Goal: Task Accomplishment & Management: Use online tool/utility

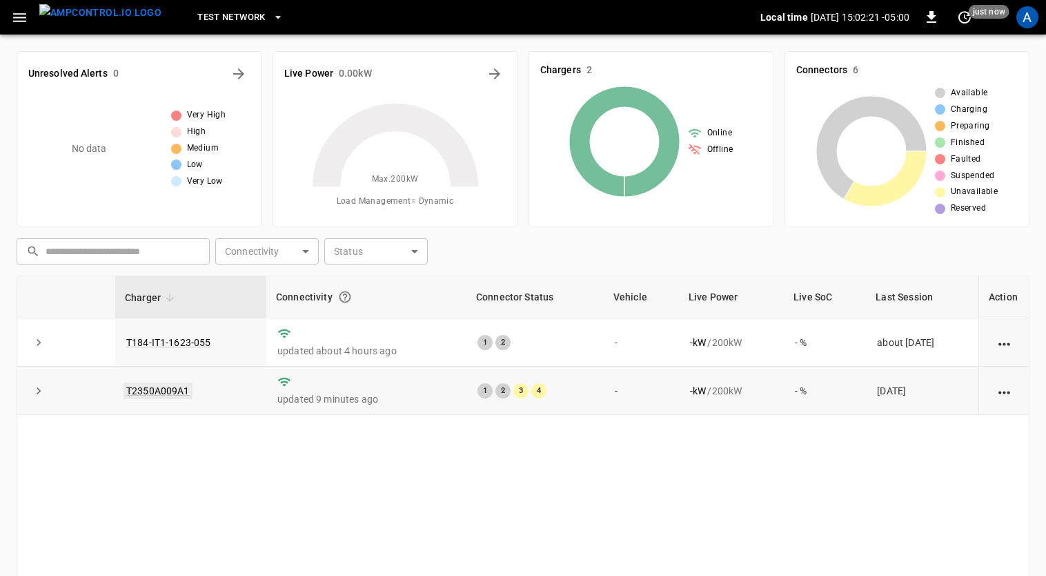
click at [171, 390] on link "T2350A009A1" at bounding box center [158, 390] width 69 height 17
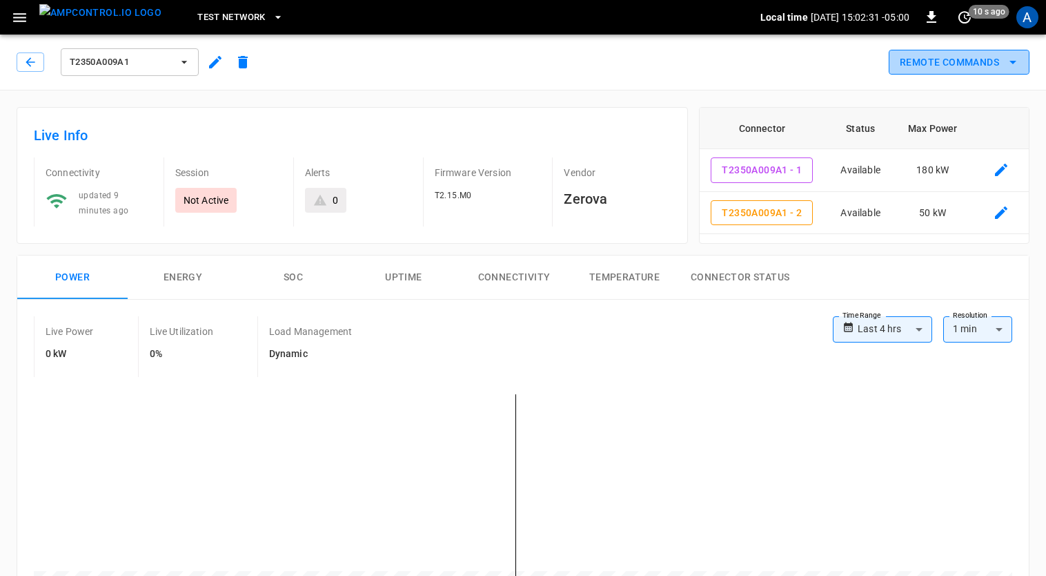
click at [934, 62] on button "Remote Commands" at bounding box center [959, 63] width 141 height 26
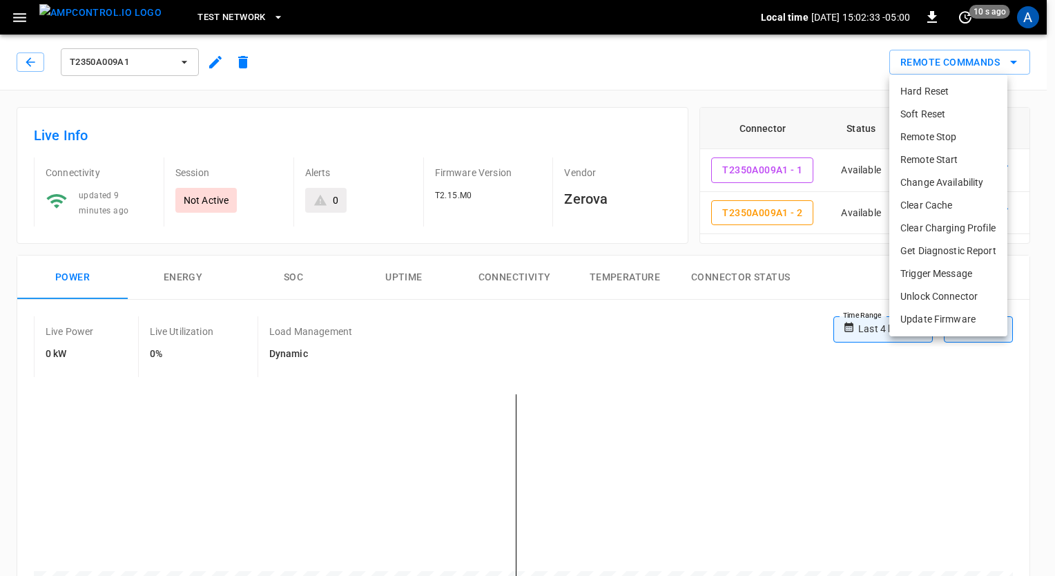
click at [954, 159] on li "Remote Start" at bounding box center [948, 159] width 118 height 23
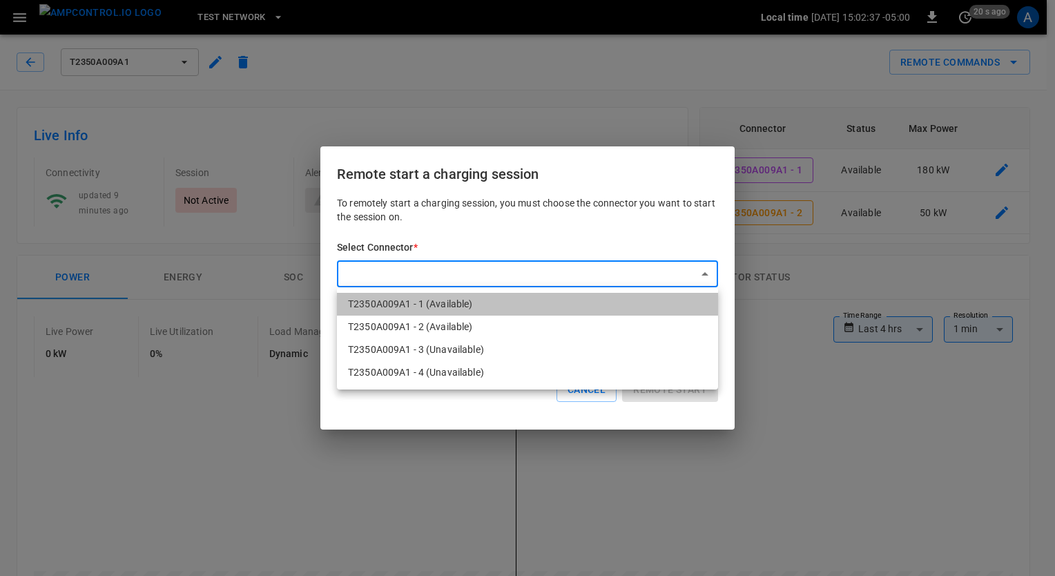
click at [437, 306] on li "T2350A009A1 - 1 (Available)" at bounding box center [527, 304] width 381 height 23
type input "**********"
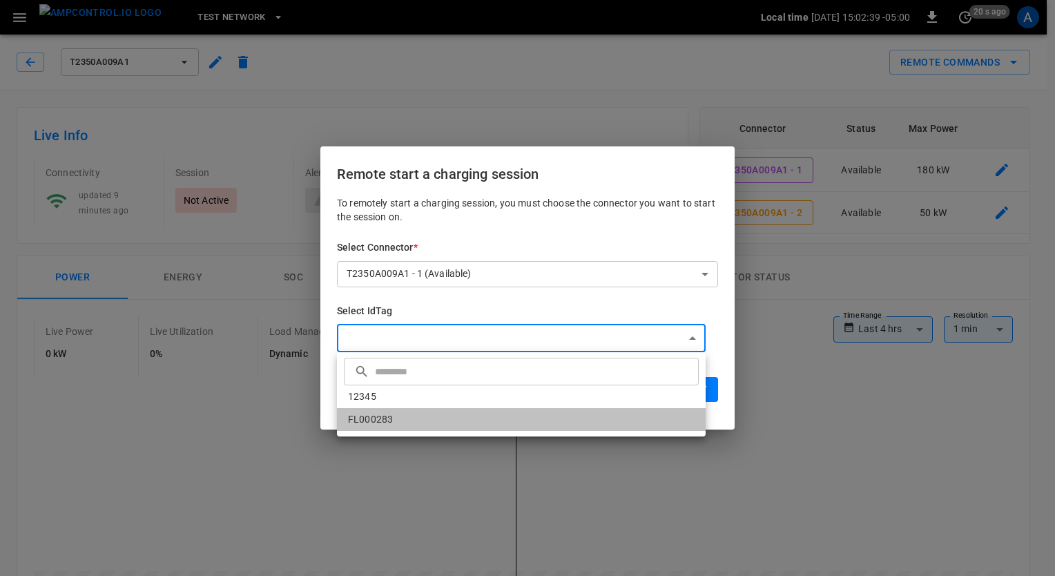
click at [409, 424] on li "FL000283" at bounding box center [521, 419] width 369 height 23
type input "********"
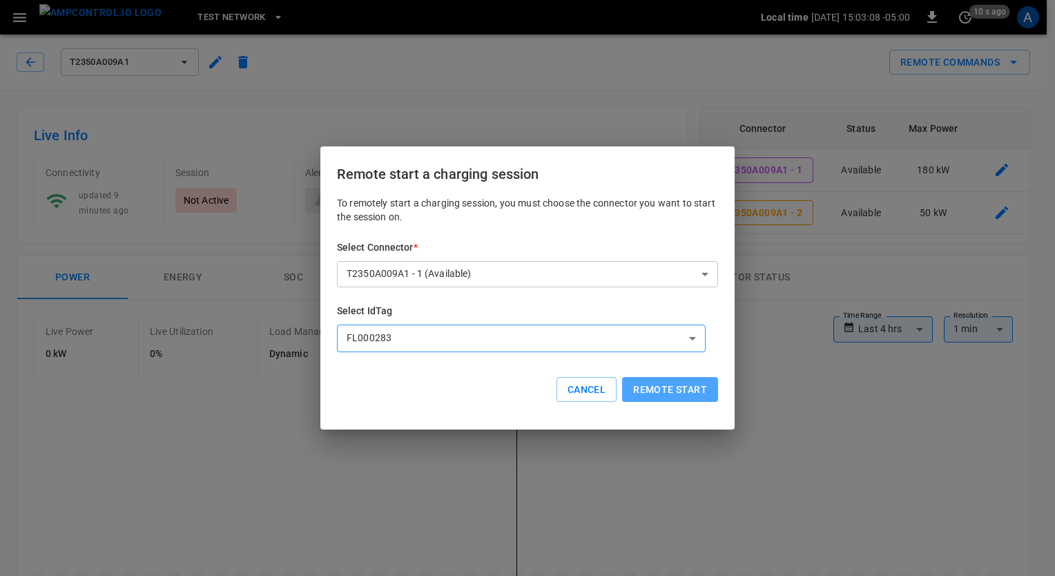
click at [666, 390] on button "Remote start" at bounding box center [670, 390] width 96 height 26
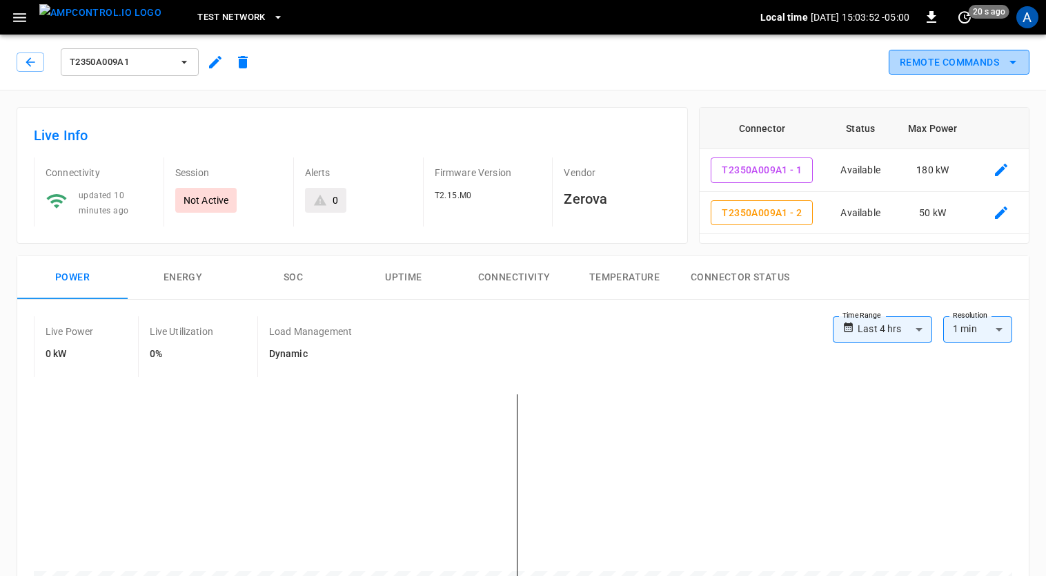
click at [1008, 63] on icon "remote commands options" at bounding box center [1013, 62] width 17 height 17
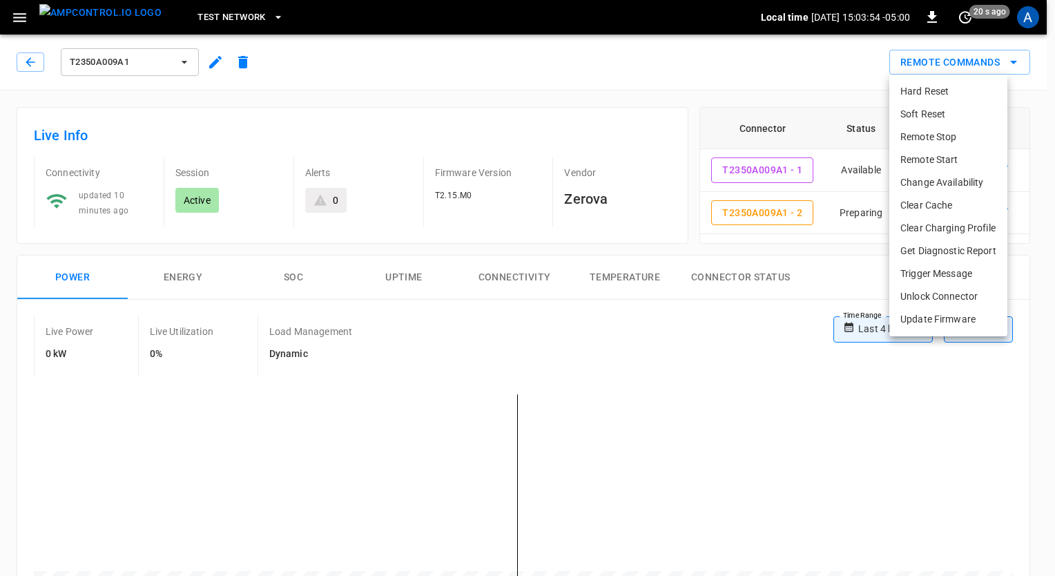
click at [958, 161] on li "Remote Start" at bounding box center [948, 159] width 118 height 23
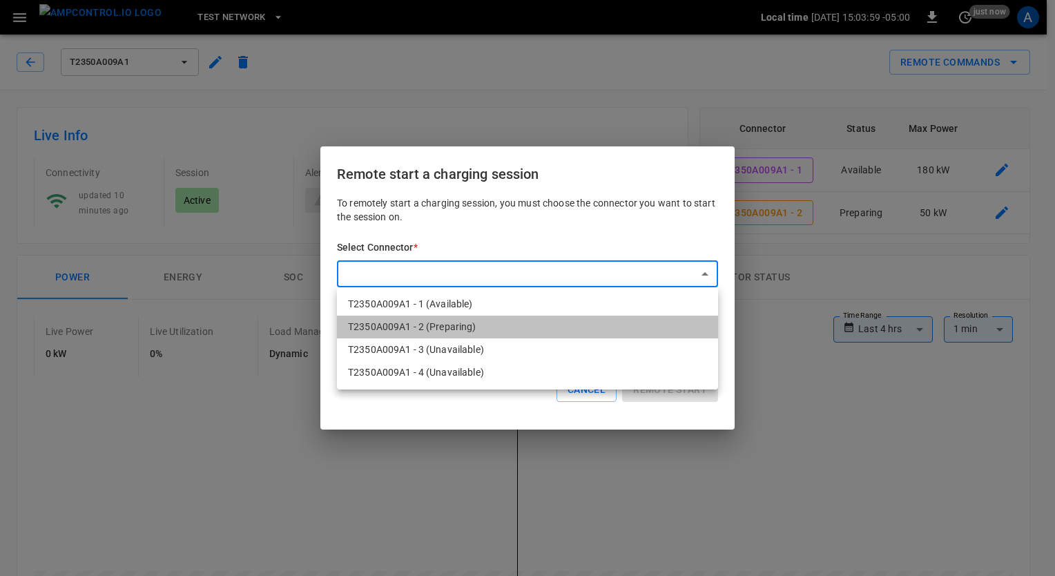
click at [548, 324] on li "T2350A009A1 - 2 (Preparing)" at bounding box center [527, 326] width 381 height 23
type input "**********"
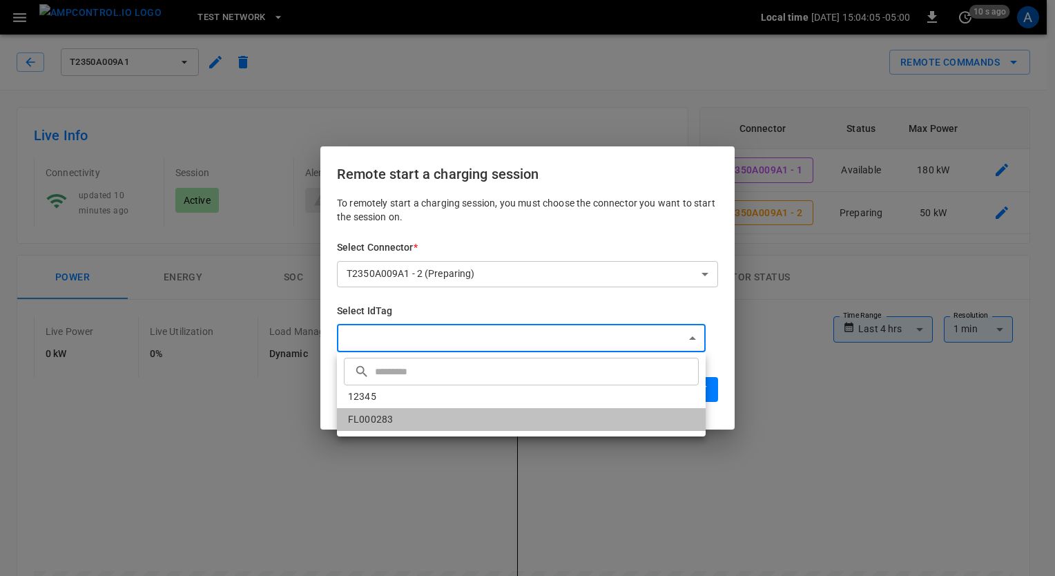
click at [418, 418] on li "FL000283" at bounding box center [521, 419] width 369 height 23
type input "********"
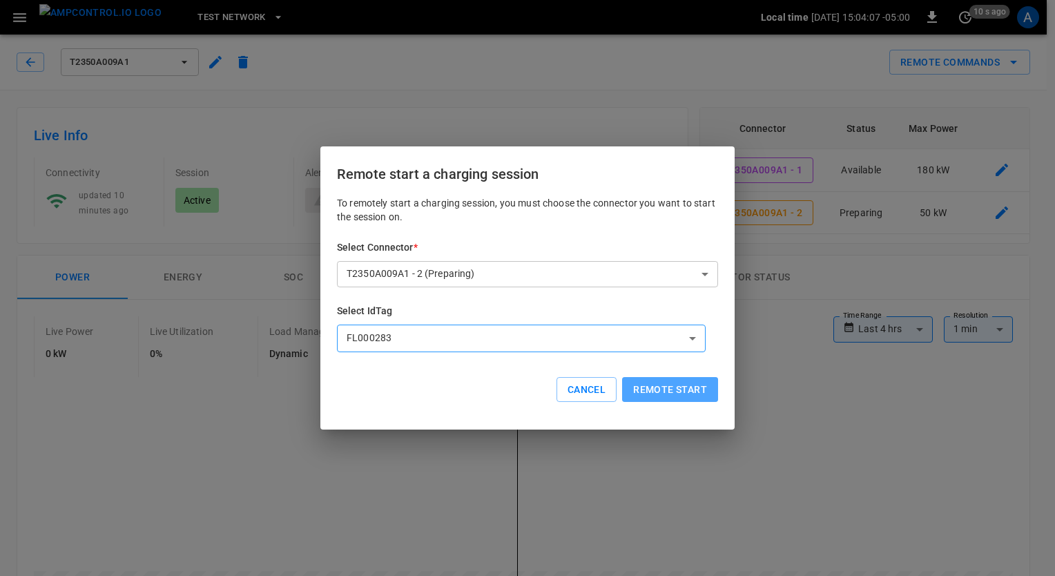
click at [677, 390] on button "Remote start" at bounding box center [670, 390] width 96 height 26
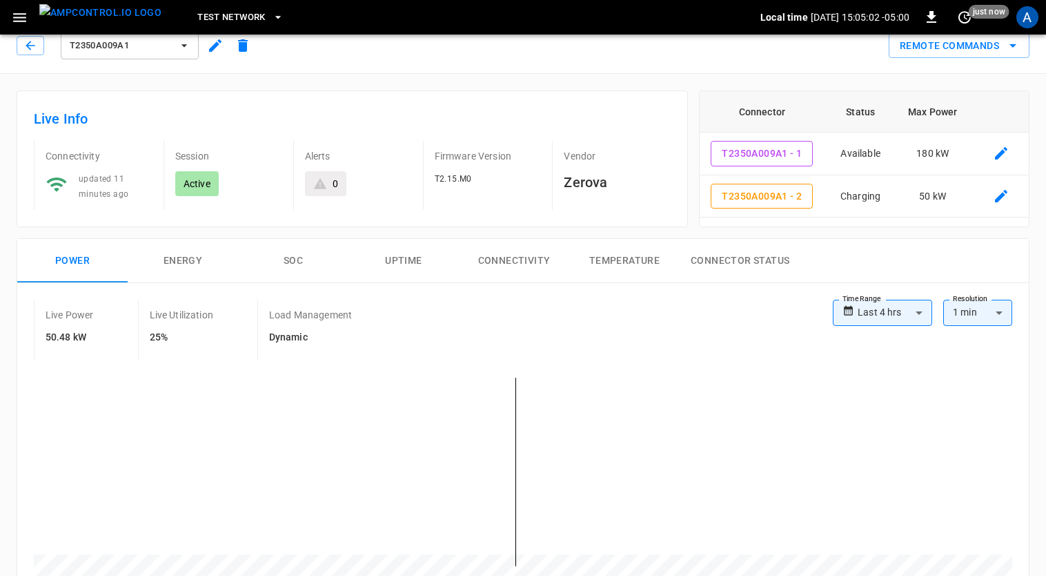
scroll to position [12, 0]
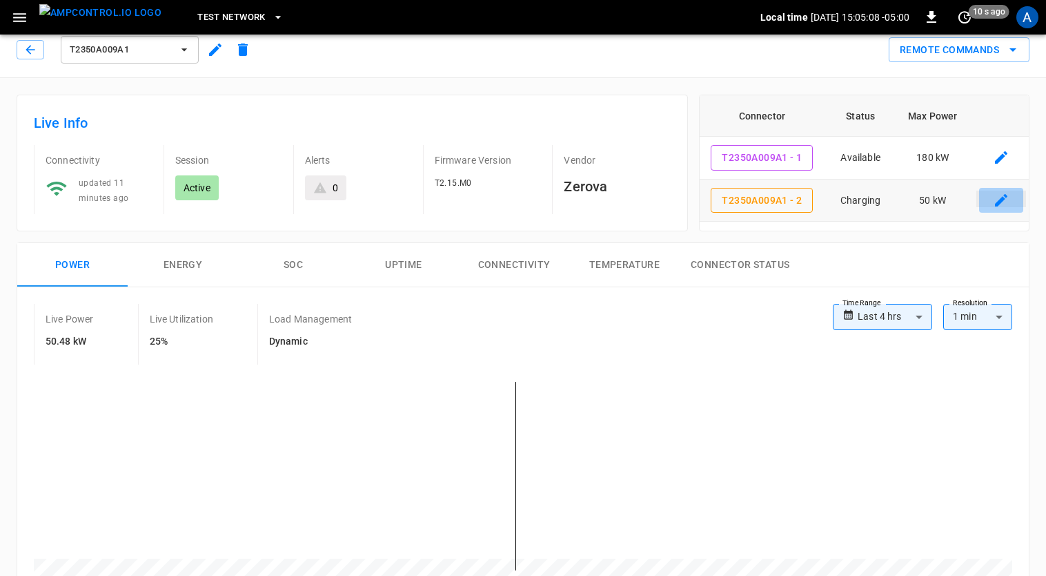
click at [998, 202] on icon "connector table" at bounding box center [1001, 200] width 12 height 12
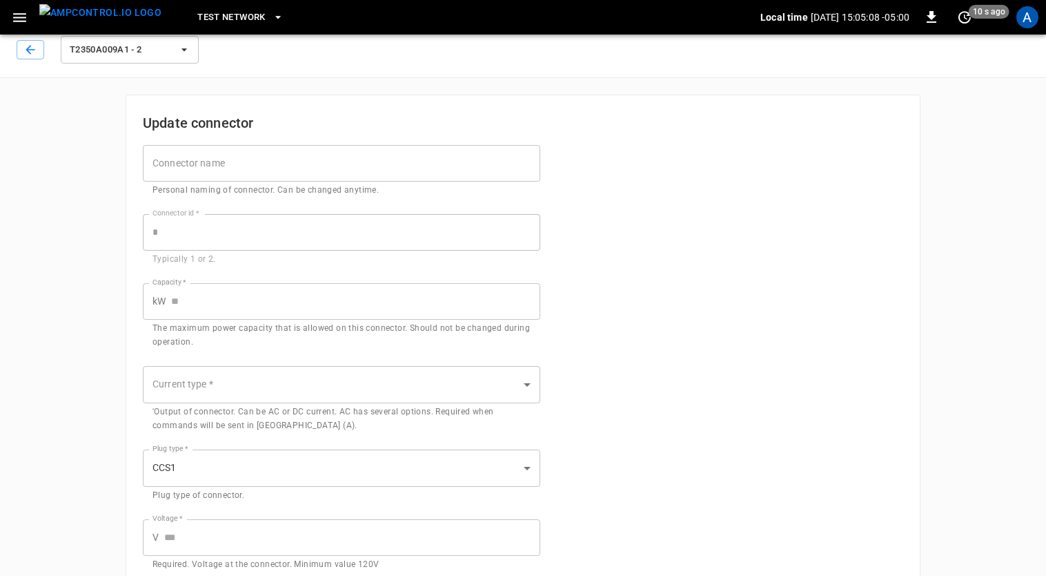
type input "*"
type input "**"
type input "***"
type input "*"
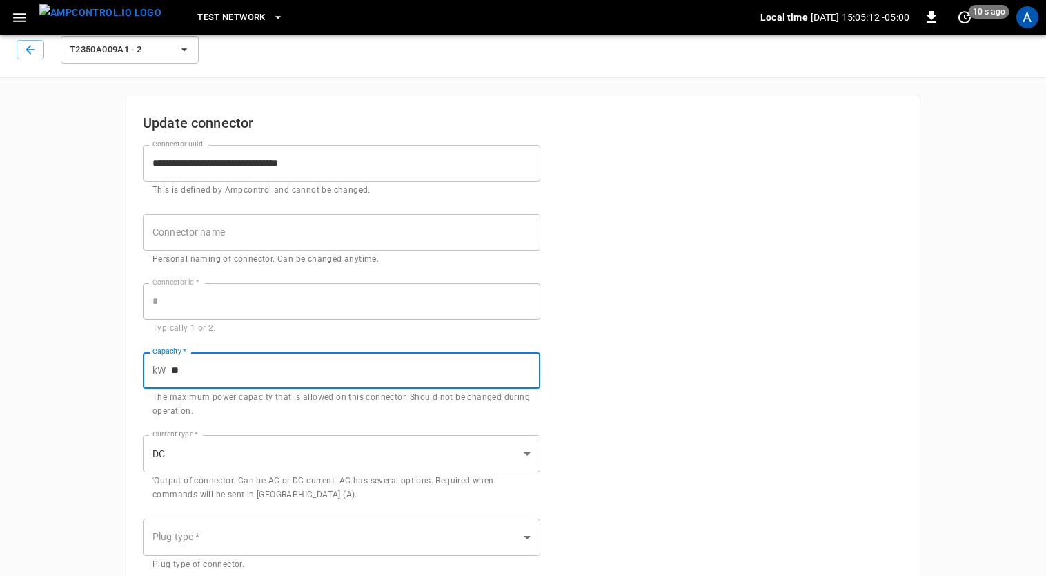
click at [250, 356] on input "**" at bounding box center [355, 370] width 369 height 37
type input "*"
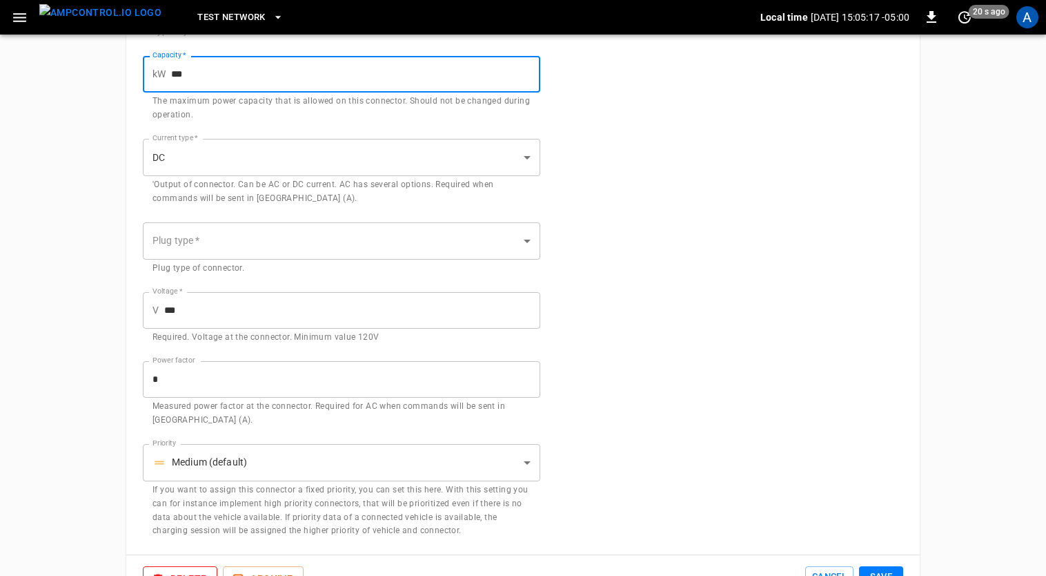
scroll to position [351, 0]
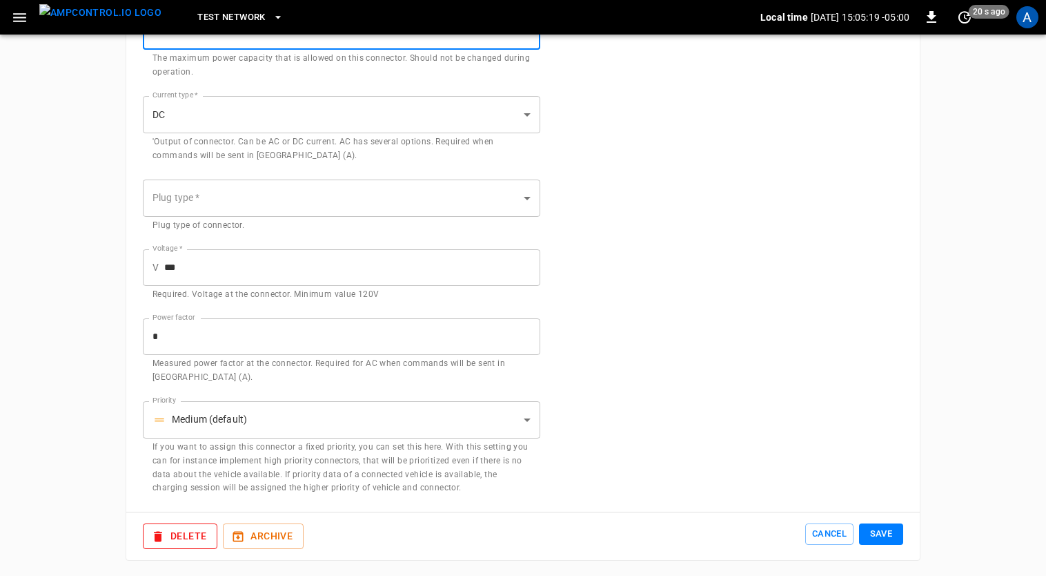
type input "***"
click at [890, 529] on button "Save" at bounding box center [881, 533] width 44 height 21
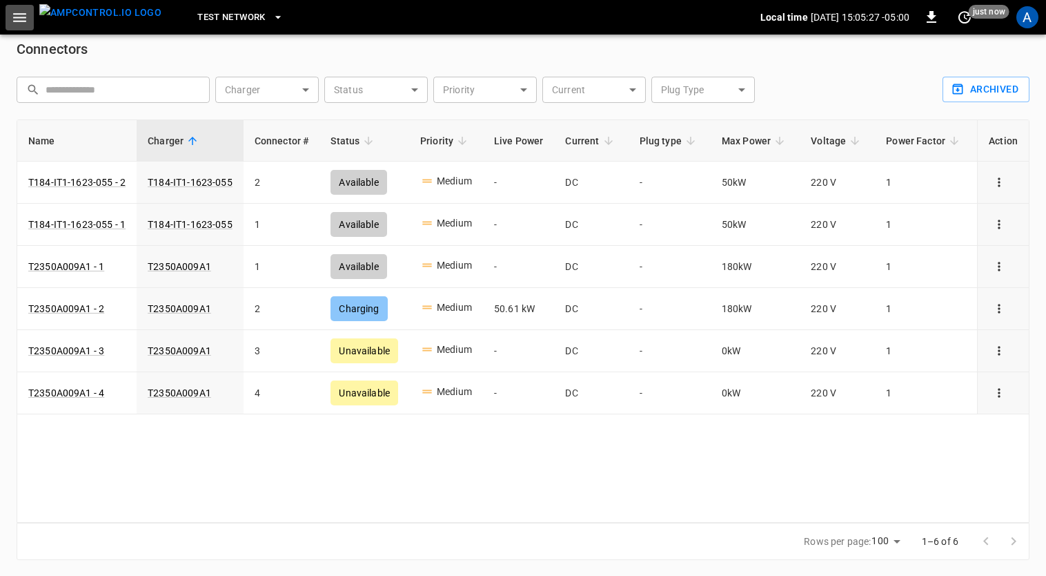
click at [15, 16] on icon "button" at bounding box center [19, 17] width 17 height 17
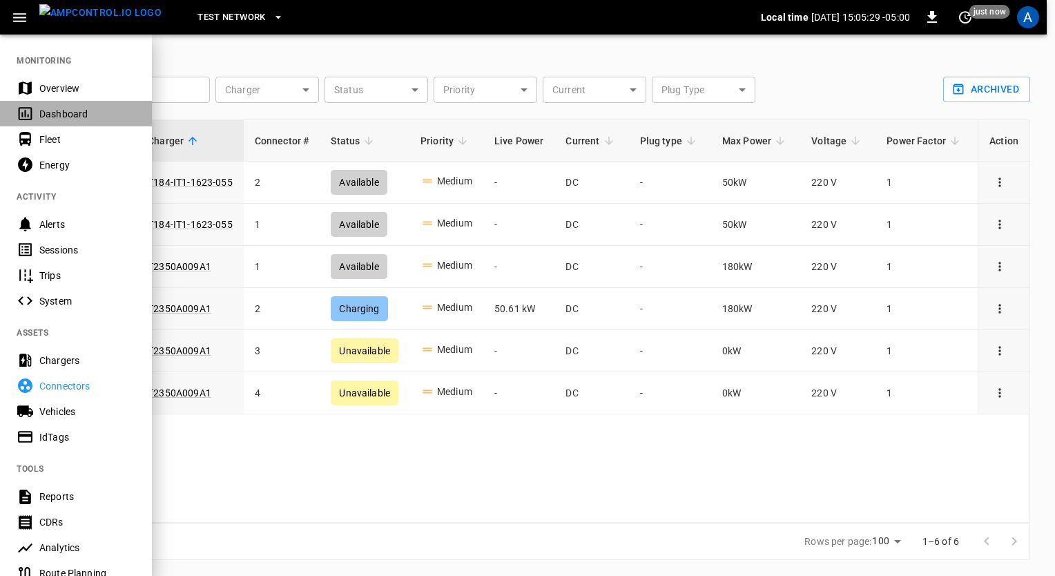
click at [52, 115] on div "Dashboard" at bounding box center [87, 114] width 96 height 14
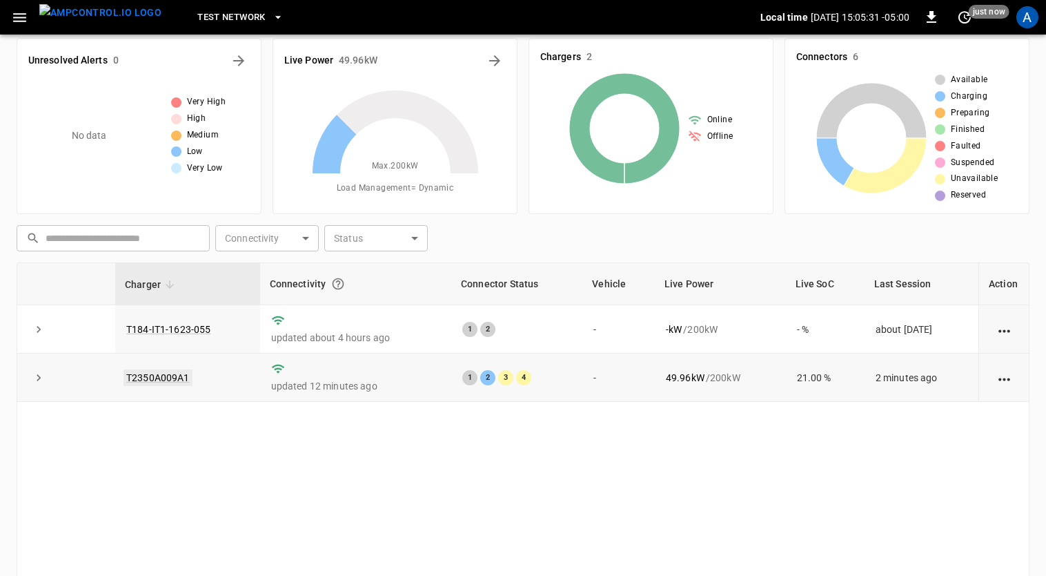
click at [157, 375] on link "T2350A009A1" at bounding box center [158, 377] width 69 height 17
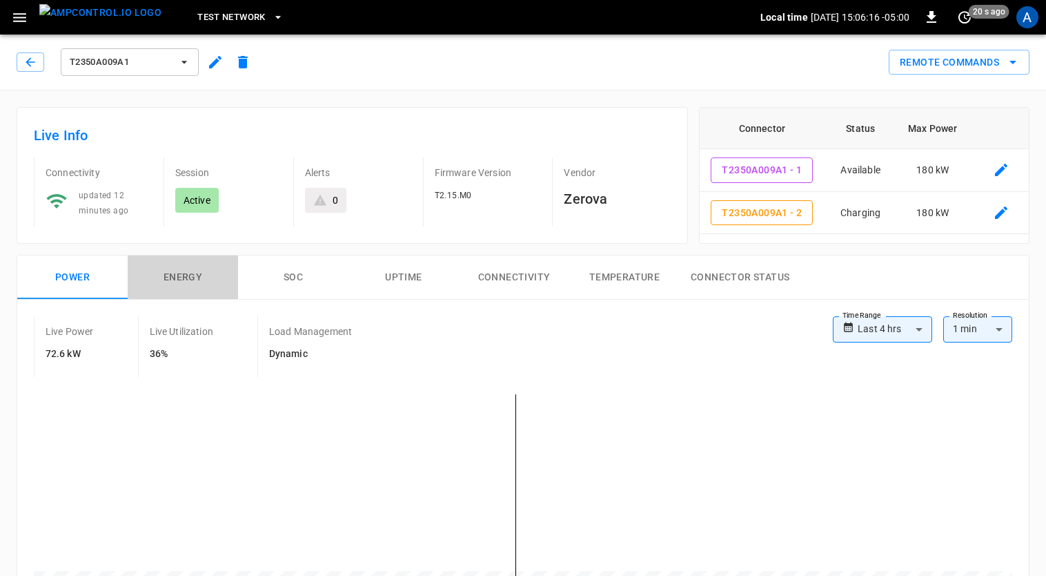
click at [176, 269] on button "Energy" at bounding box center [183, 277] width 110 height 44
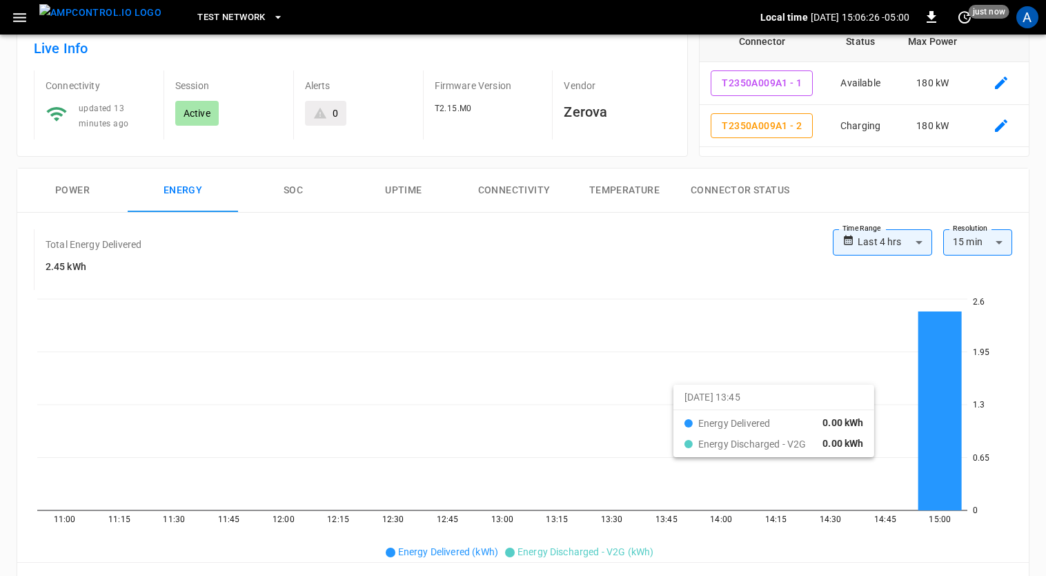
scroll to position [86, 0]
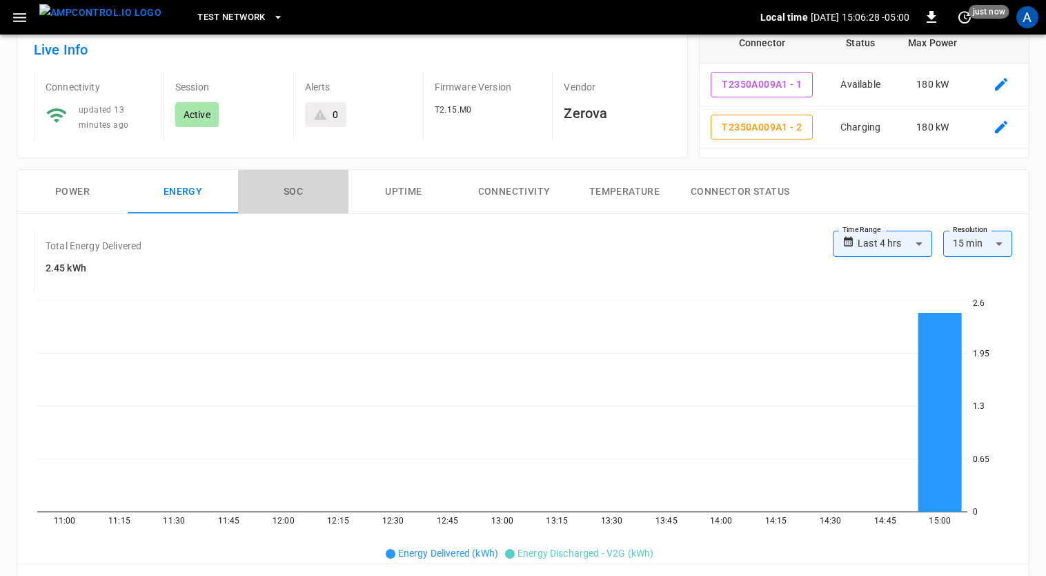
click at [295, 192] on button "SOC" at bounding box center [293, 192] width 110 height 44
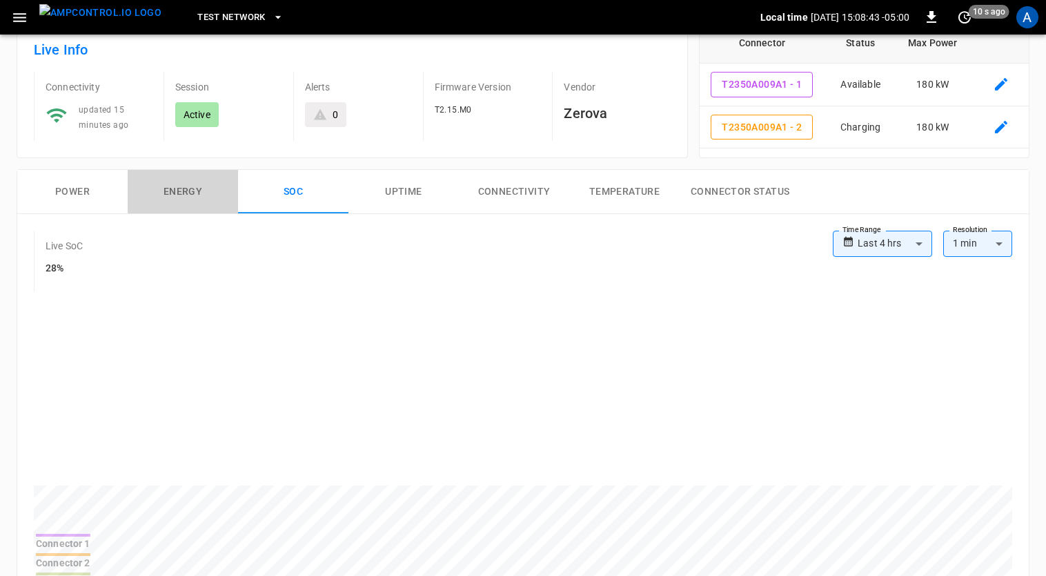
click at [190, 188] on button "Energy" at bounding box center [183, 192] width 110 height 44
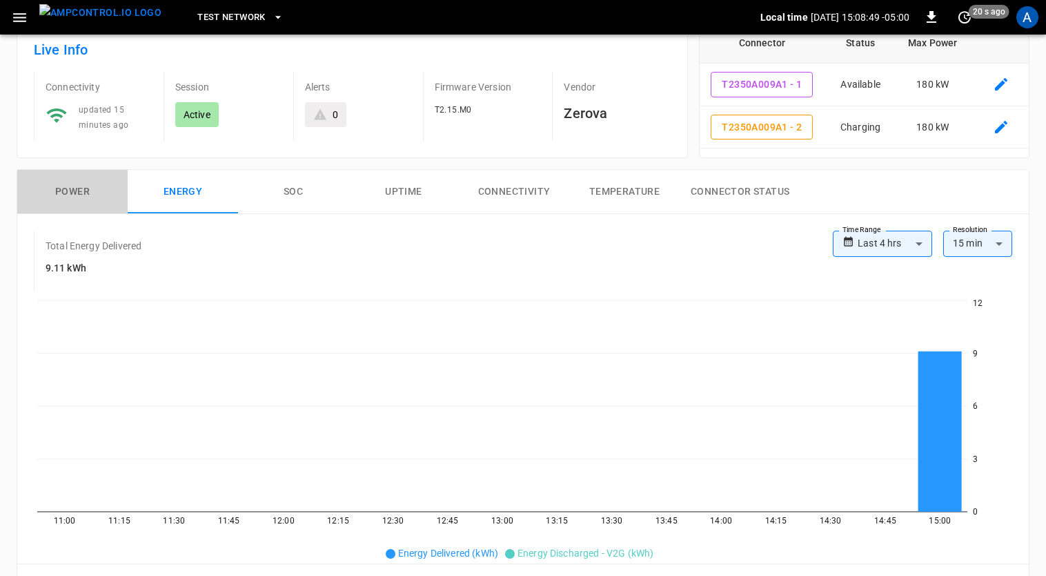
click at [81, 199] on button "Power" at bounding box center [72, 192] width 110 height 44
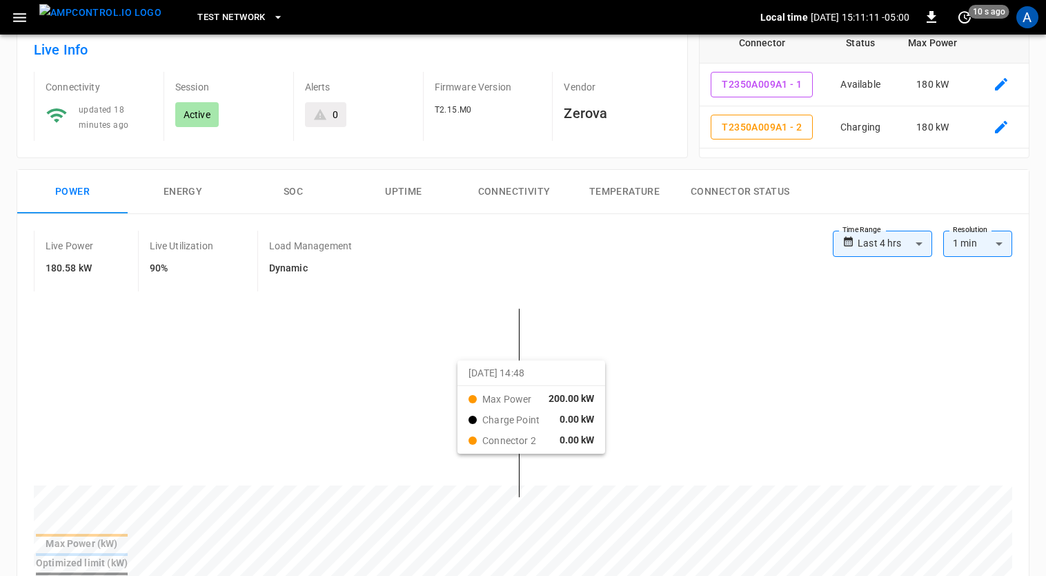
drag, startPoint x: 462, startPoint y: 369, endPoint x: 649, endPoint y: 415, distance: 192.8
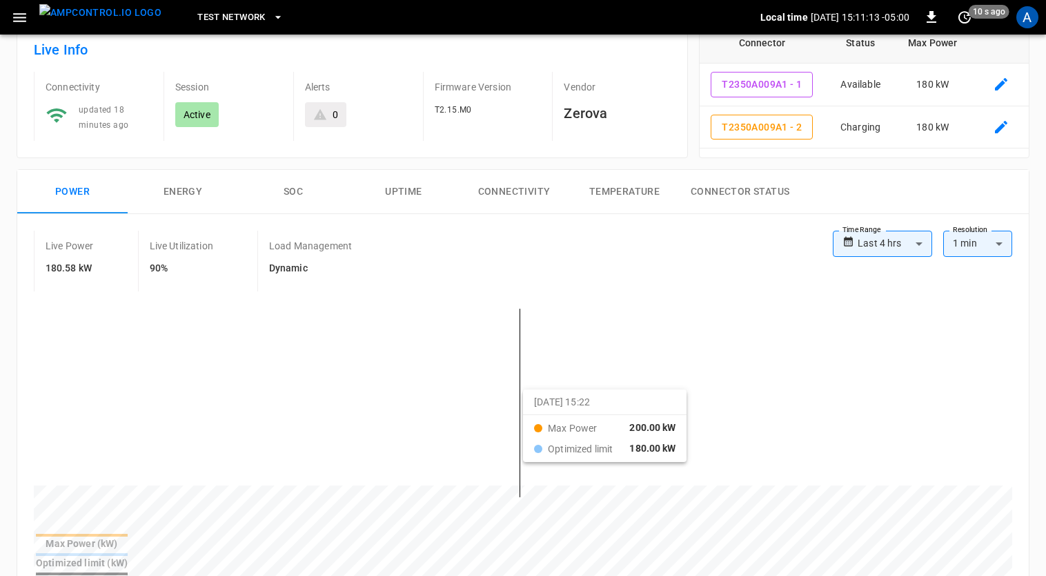
drag, startPoint x: 475, startPoint y: 379, endPoint x: 543, endPoint y: 401, distance: 71.8
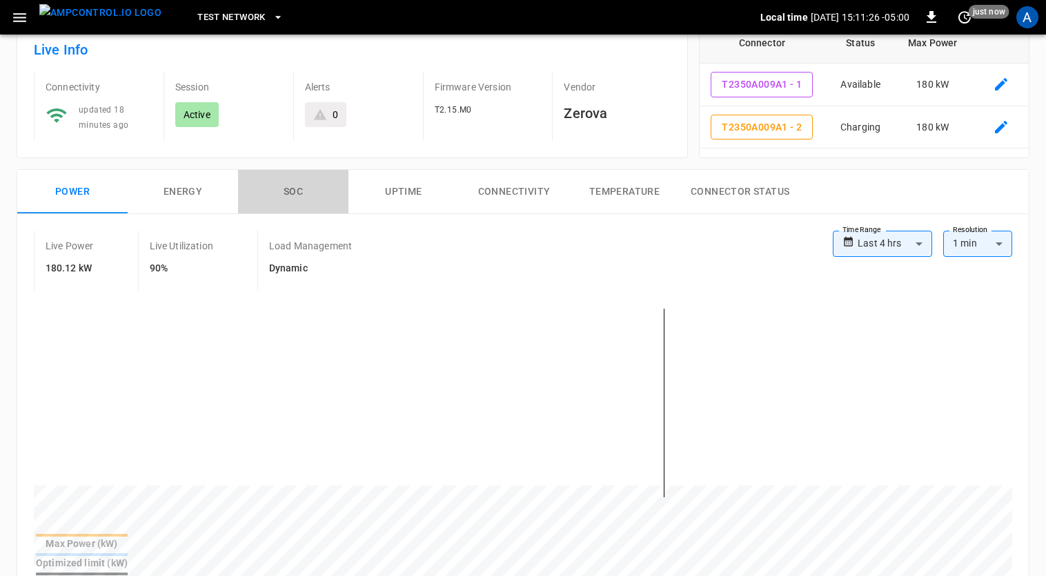
click at [299, 188] on button "SOC" at bounding box center [293, 192] width 110 height 44
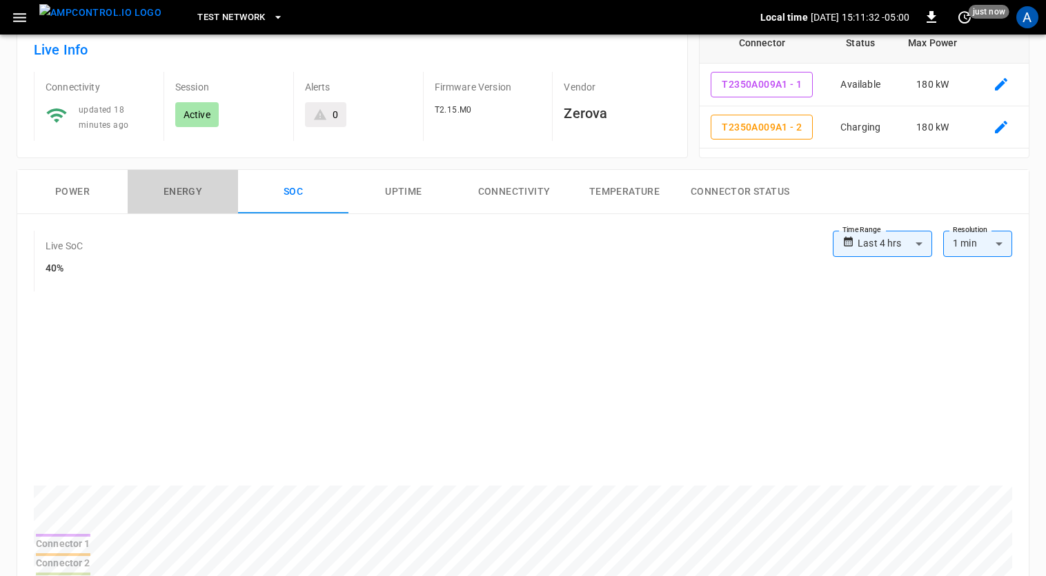
click at [177, 188] on button "Energy" at bounding box center [183, 192] width 110 height 44
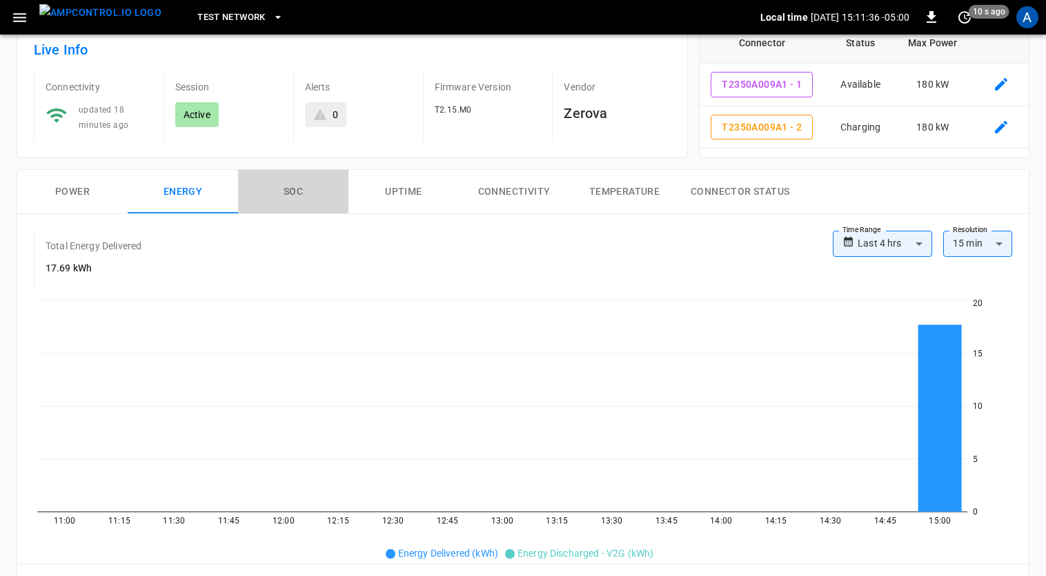
click at [291, 187] on button "SOC" at bounding box center [293, 192] width 110 height 44
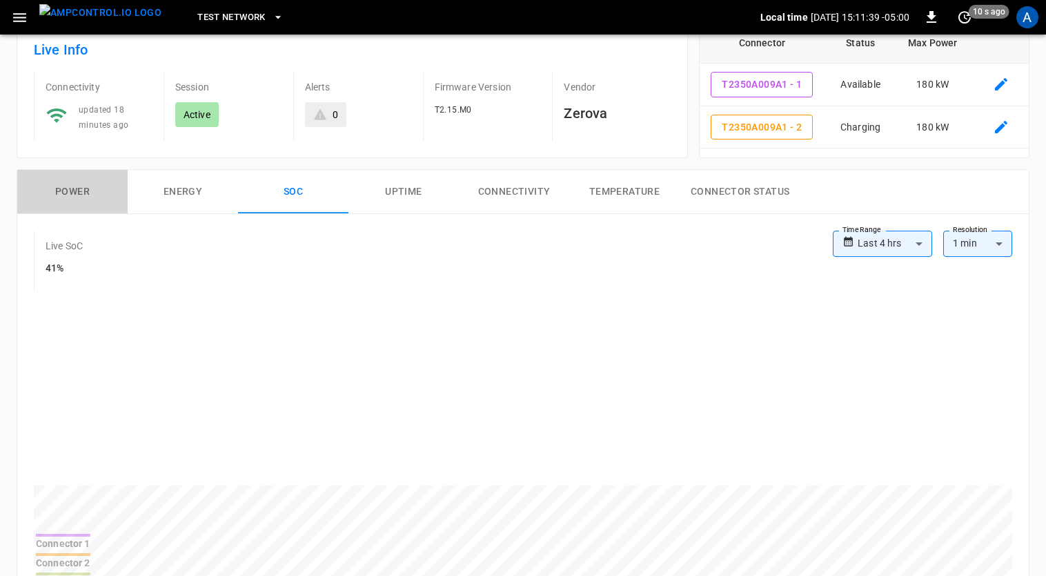
click at [62, 189] on button "Power" at bounding box center [72, 192] width 110 height 44
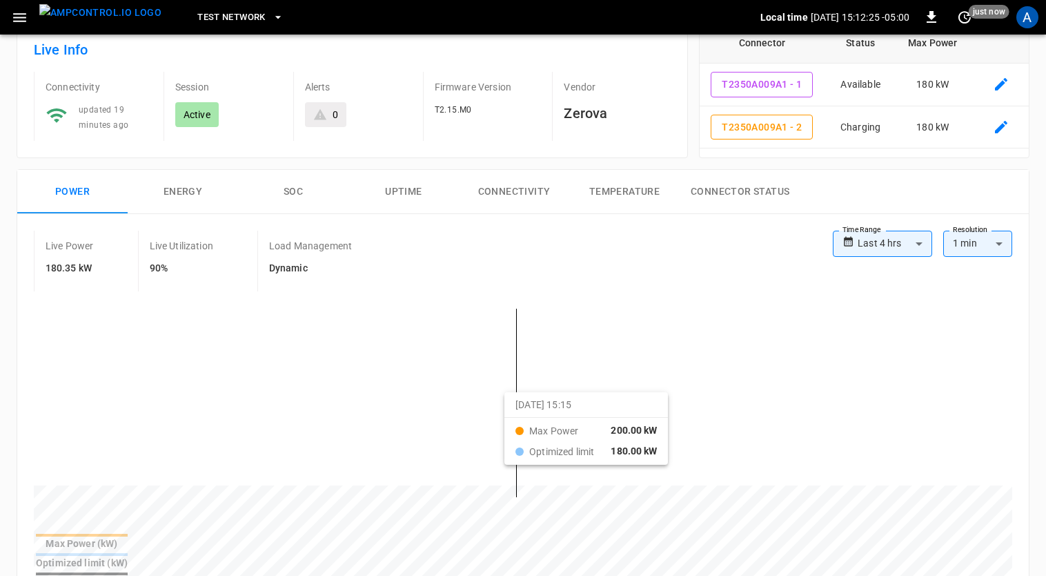
drag, startPoint x: 463, startPoint y: 358, endPoint x: 541, endPoint y: 415, distance: 96.8
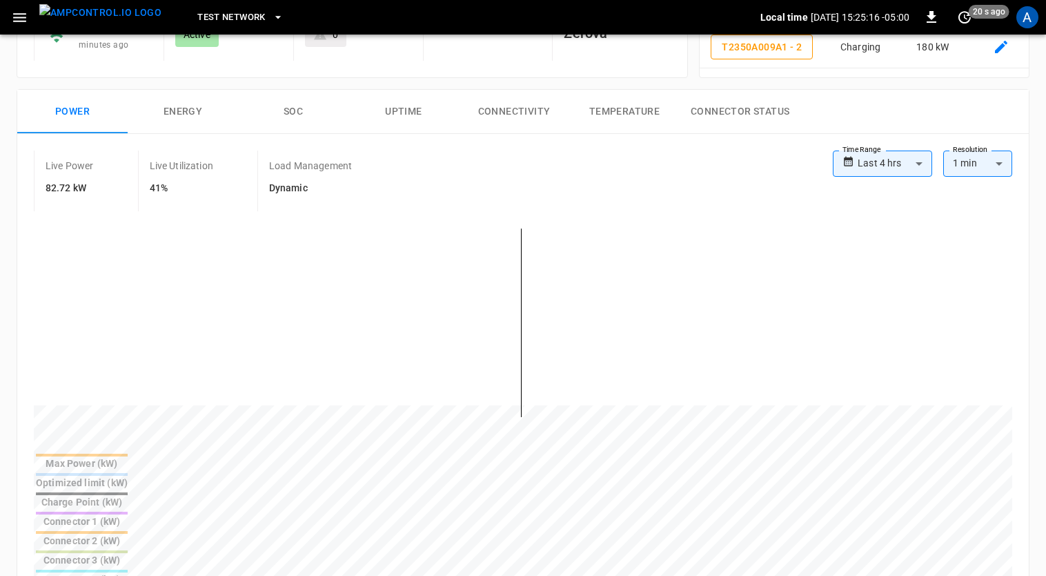
scroll to position [163, 0]
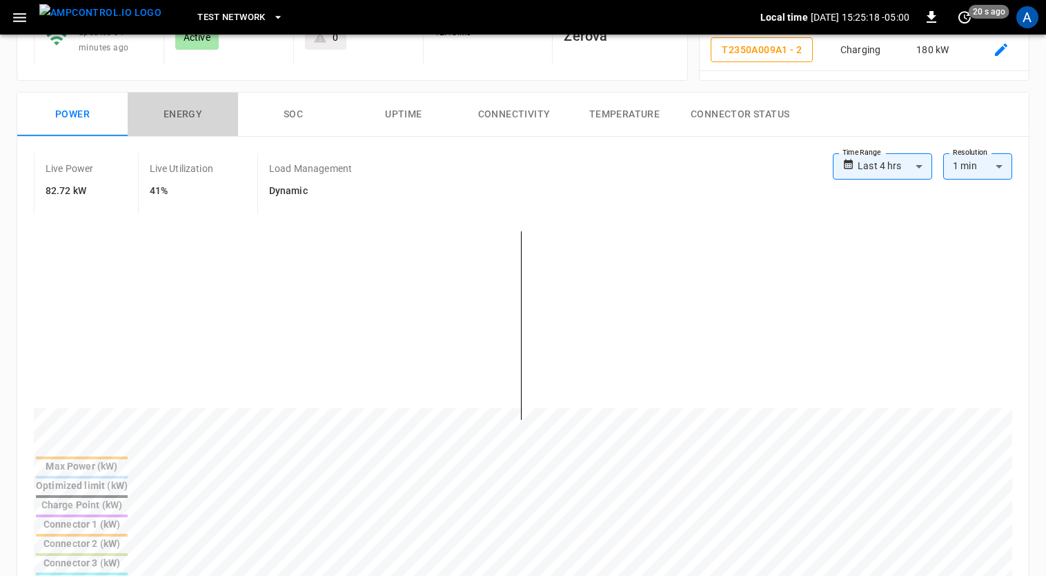
click at [190, 113] on button "Energy" at bounding box center [183, 114] width 110 height 44
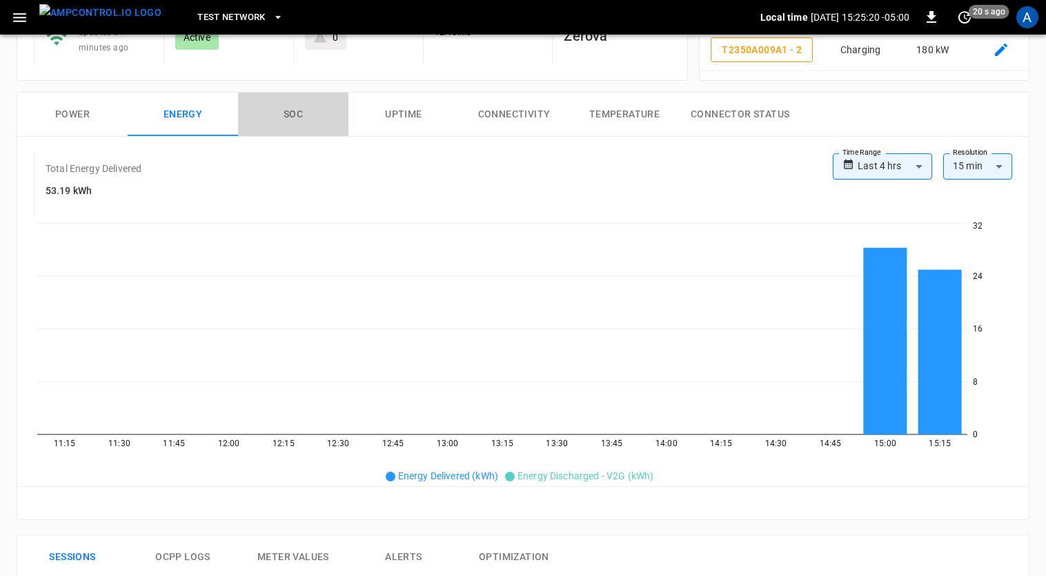
click at [295, 117] on button "SOC" at bounding box center [293, 114] width 110 height 44
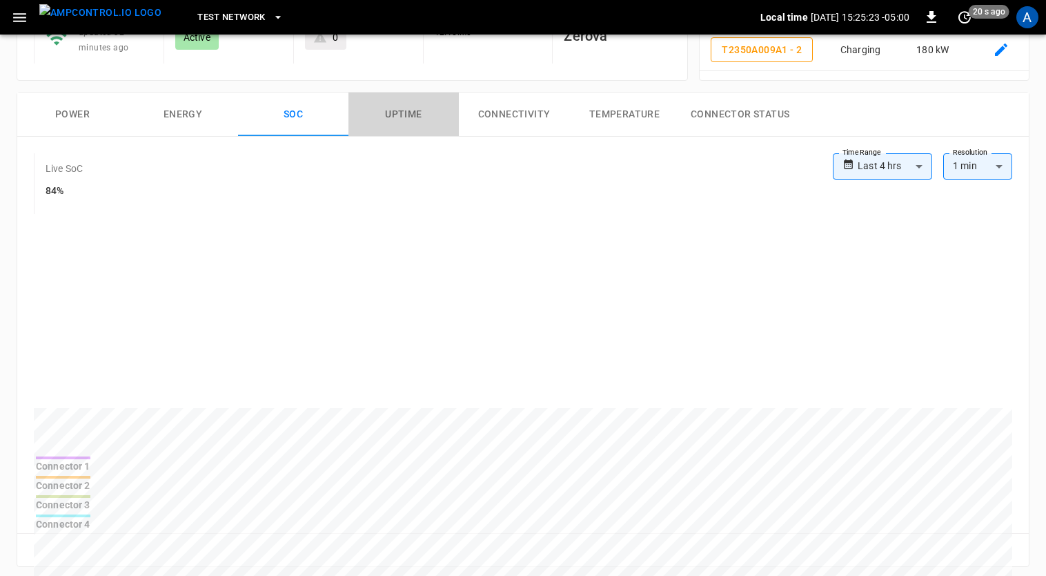
click at [401, 120] on button "Uptime" at bounding box center [404, 114] width 110 height 44
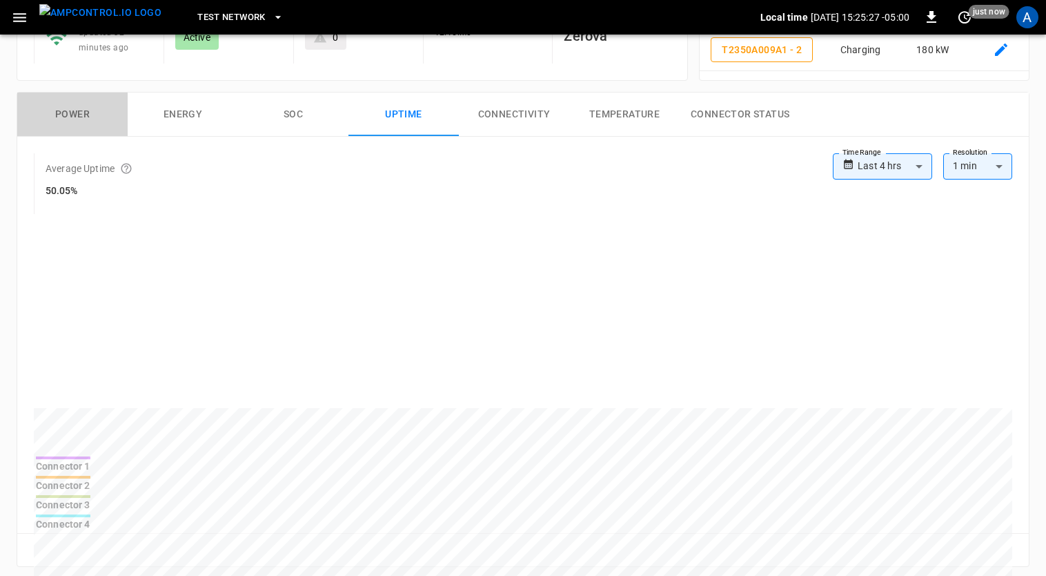
click at [72, 118] on button "Power" at bounding box center [72, 114] width 110 height 44
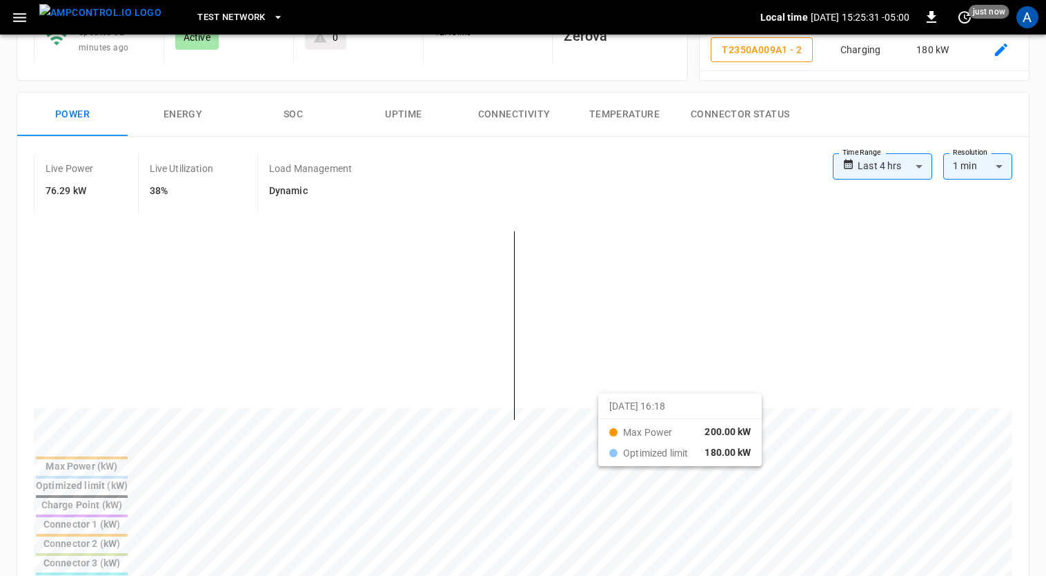
drag, startPoint x: 444, startPoint y: 338, endPoint x: 620, endPoint y: 404, distance: 187.8
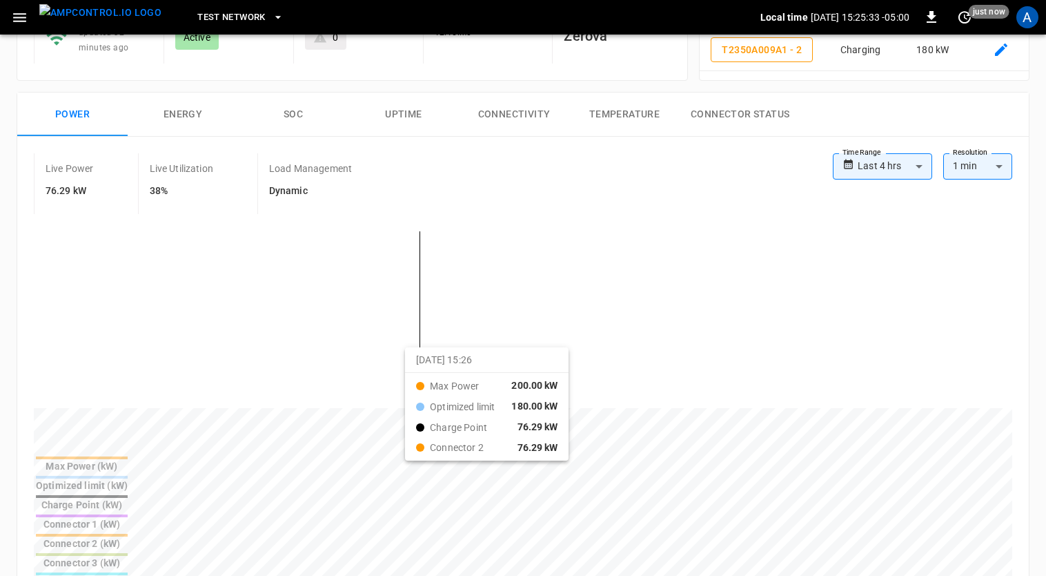
drag, startPoint x: 355, startPoint y: 313, endPoint x: 436, endPoint y: 364, distance: 95.2
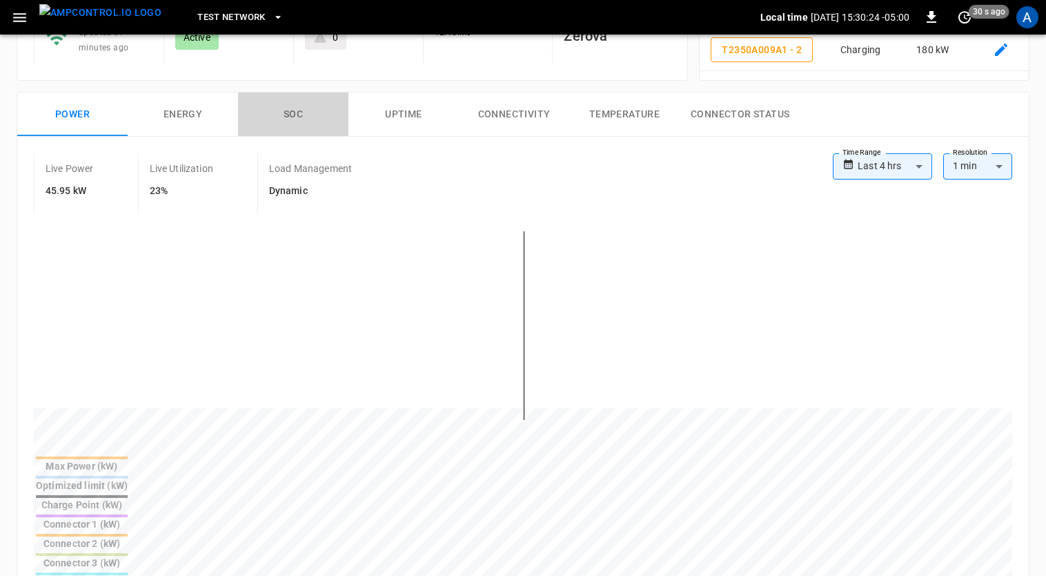
click at [295, 108] on button "SOC" at bounding box center [293, 114] width 110 height 44
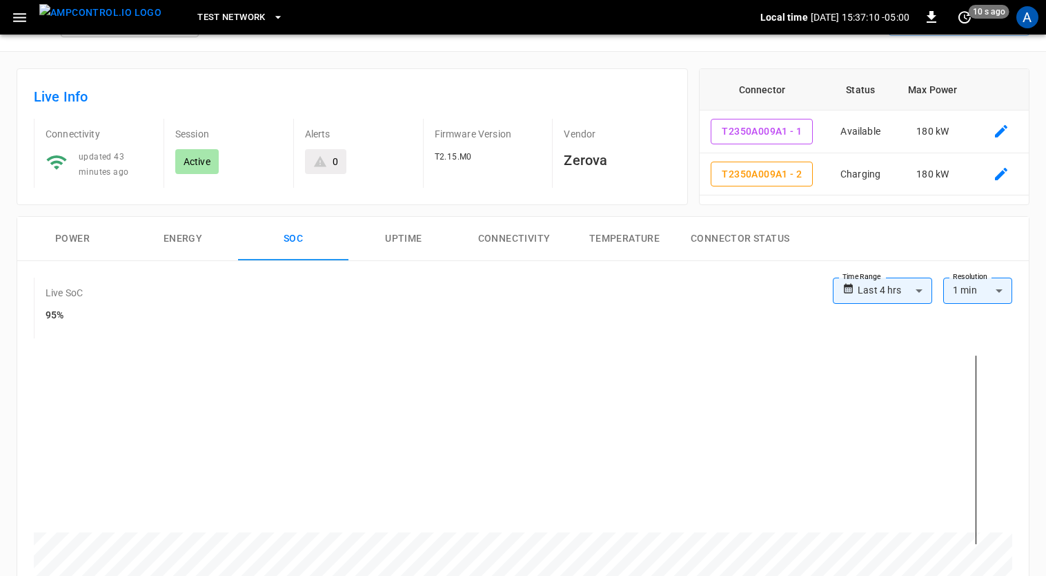
scroll to position [30, 0]
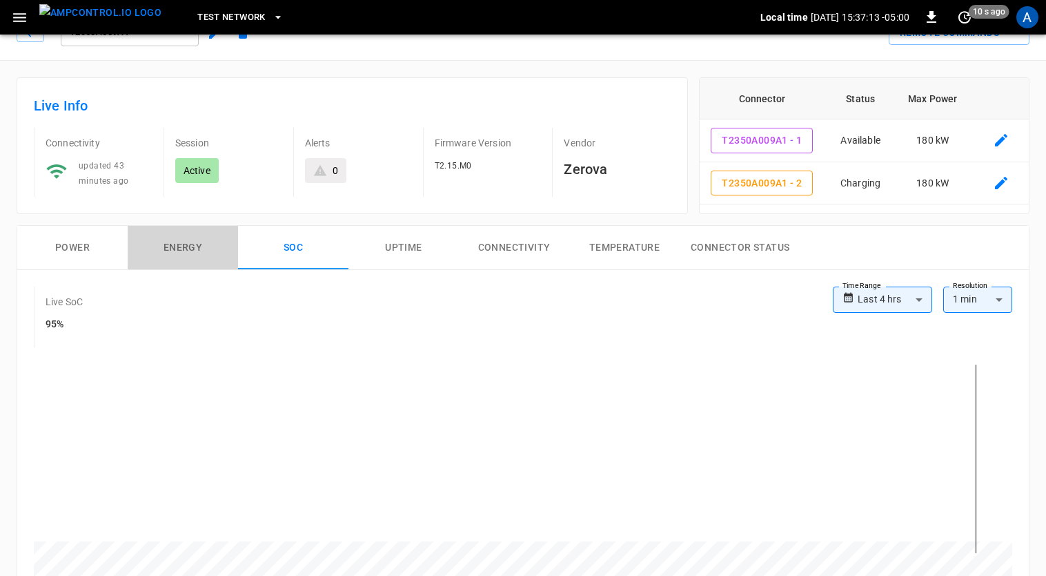
click at [166, 239] on button "Energy" at bounding box center [183, 248] width 110 height 44
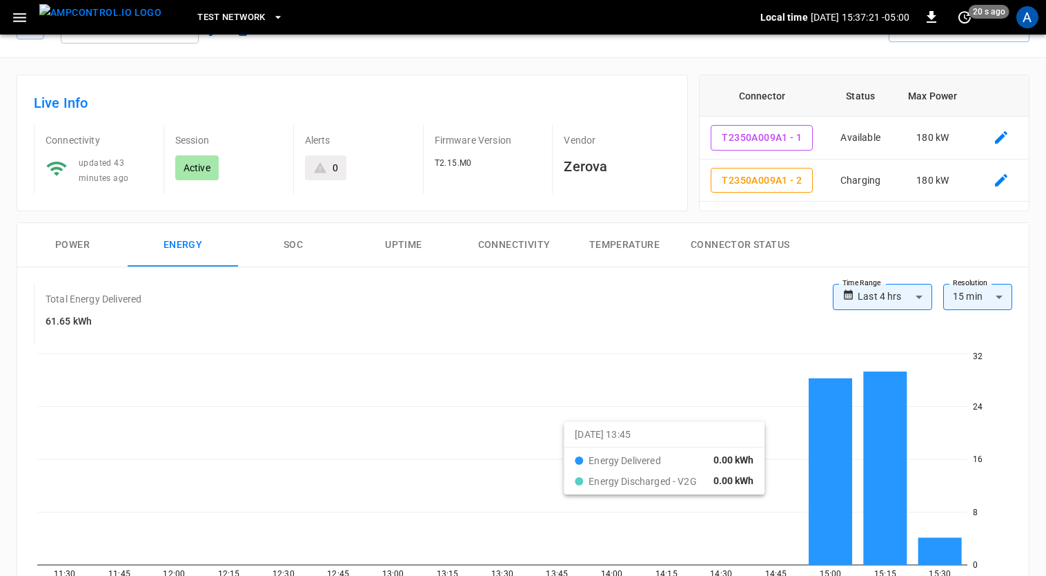
scroll to position [0, 0]
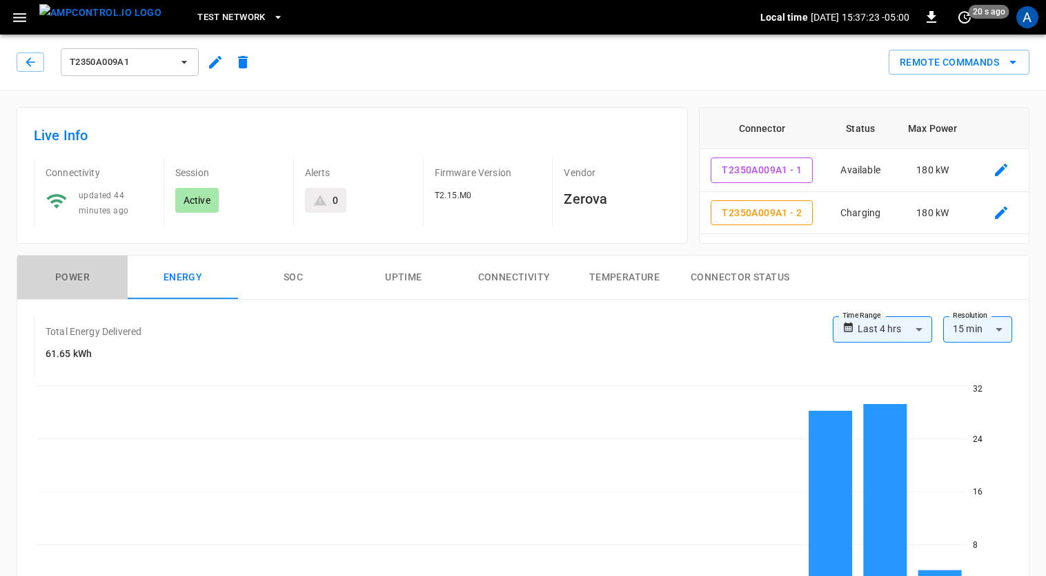
click at [61, 277] on button "Power" at bounding box center [72, 277] width 110 height 44
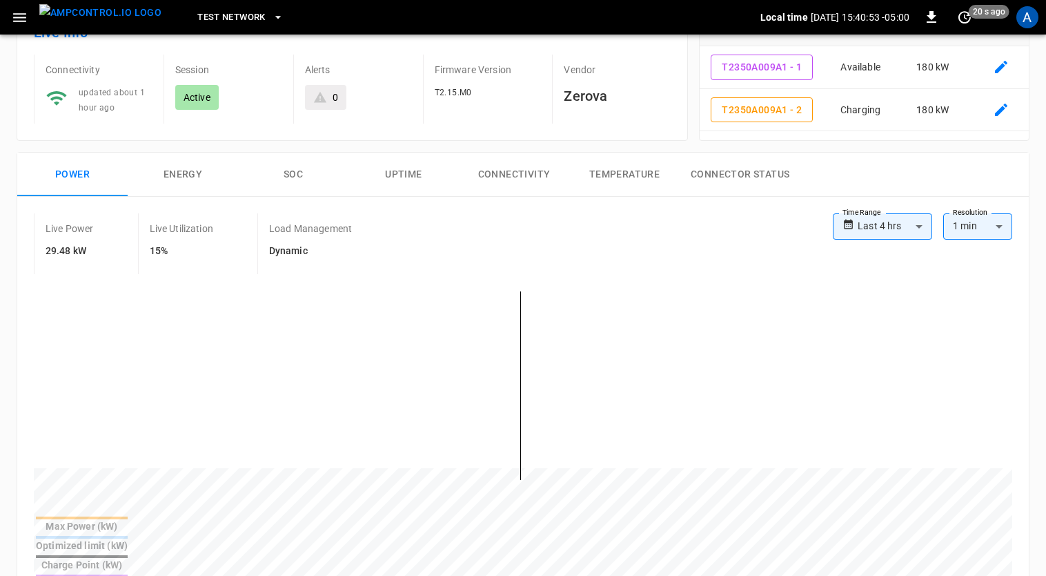
scroll to position [102, 0]
click at [286, 170] on button "SOC" at bounding box center [293, 175] width 110 height 44
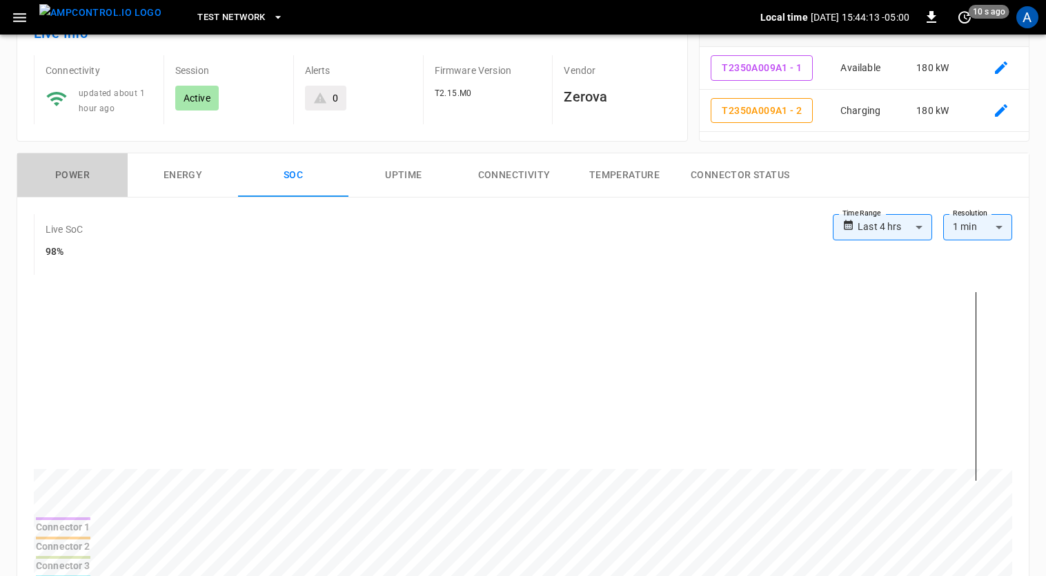
click at [71, 170] on button "Power" at bounding box center [72, 175] width 110 height 44
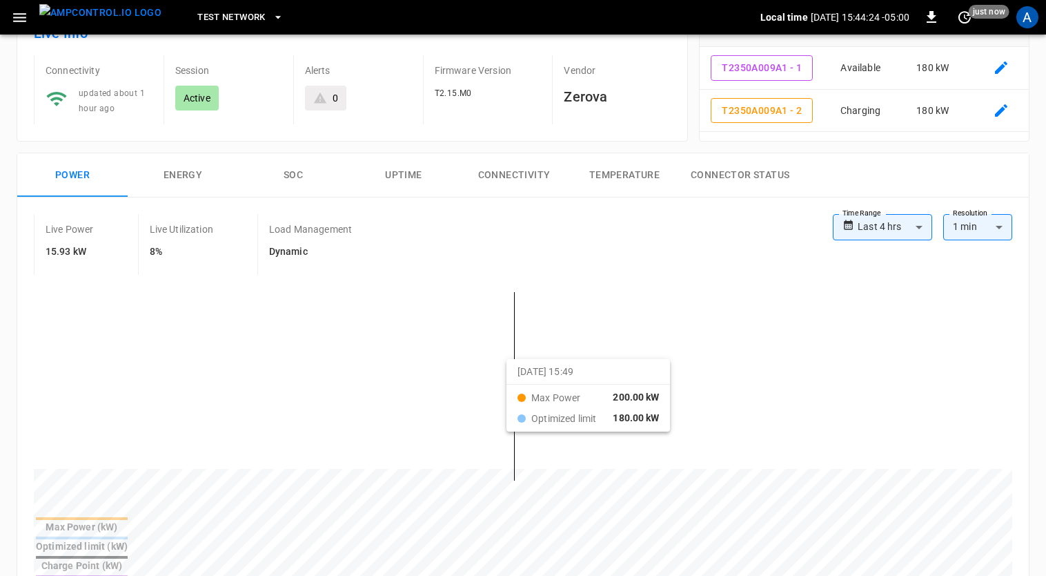
drag, startPoint x: 429, startPoint y: 331, endPoint x: 524, endPoint y: 369, distance: 102.8
click at [277, 175] on button "SOC" at bounding box center [293, 175] width 110 height 44
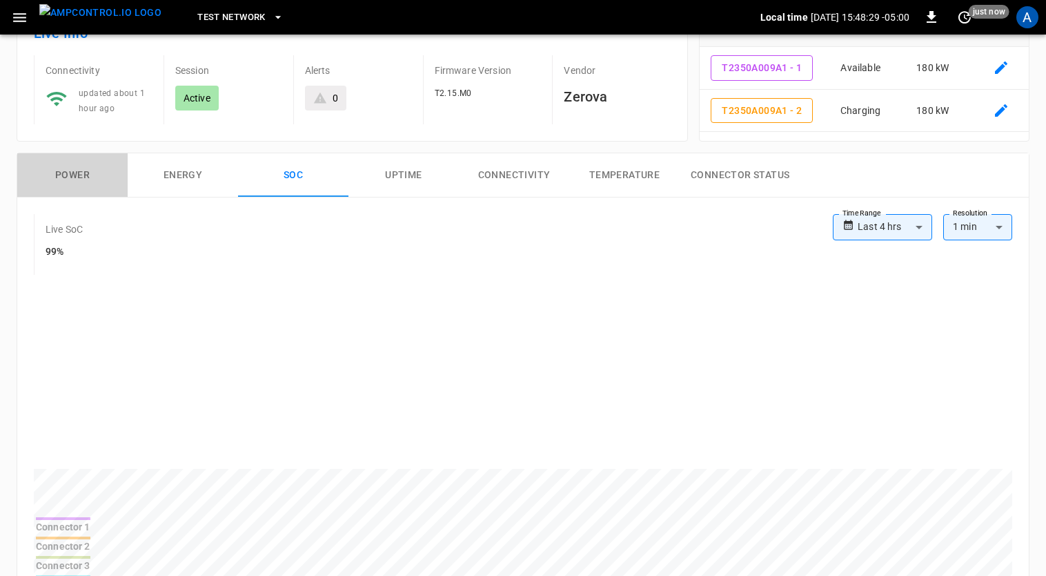
click at [68, 170] on button "Power" at bounding box center [72, 175] width 110 height 44
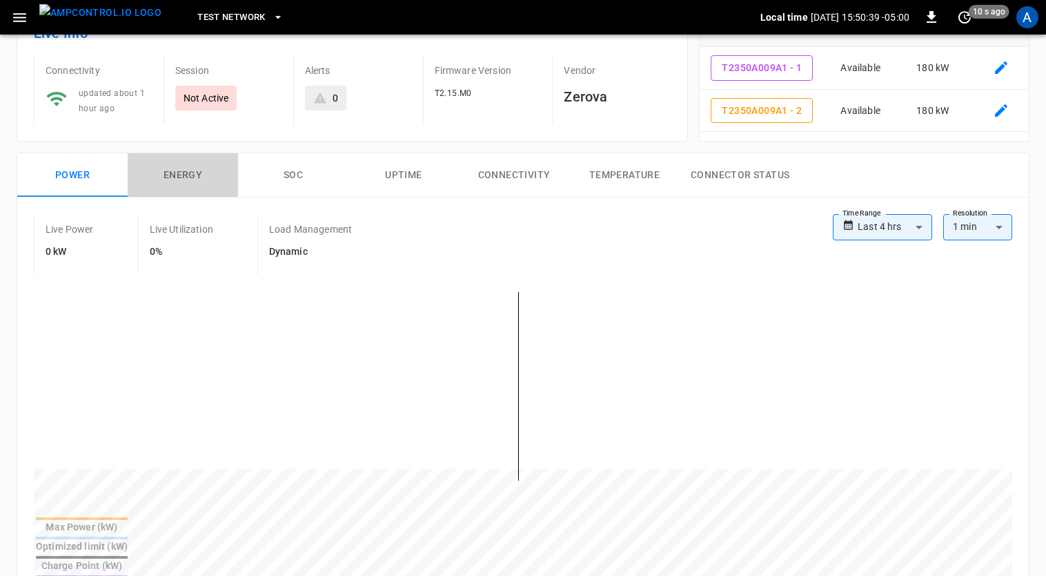
click at [193, 179] on button "Energy" at bounding box center [183, 175] width 110 height 44
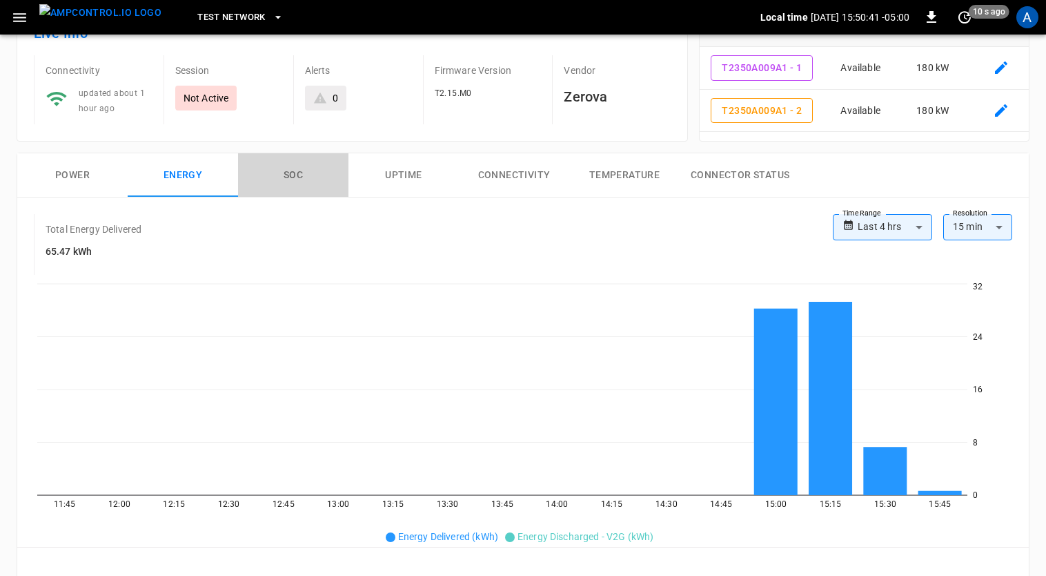
click at [275, 181] on button "SOC" at bounding box center [293, 175] width 110 height 44
